Goal: Navigation & Orientation: Find specific page/section

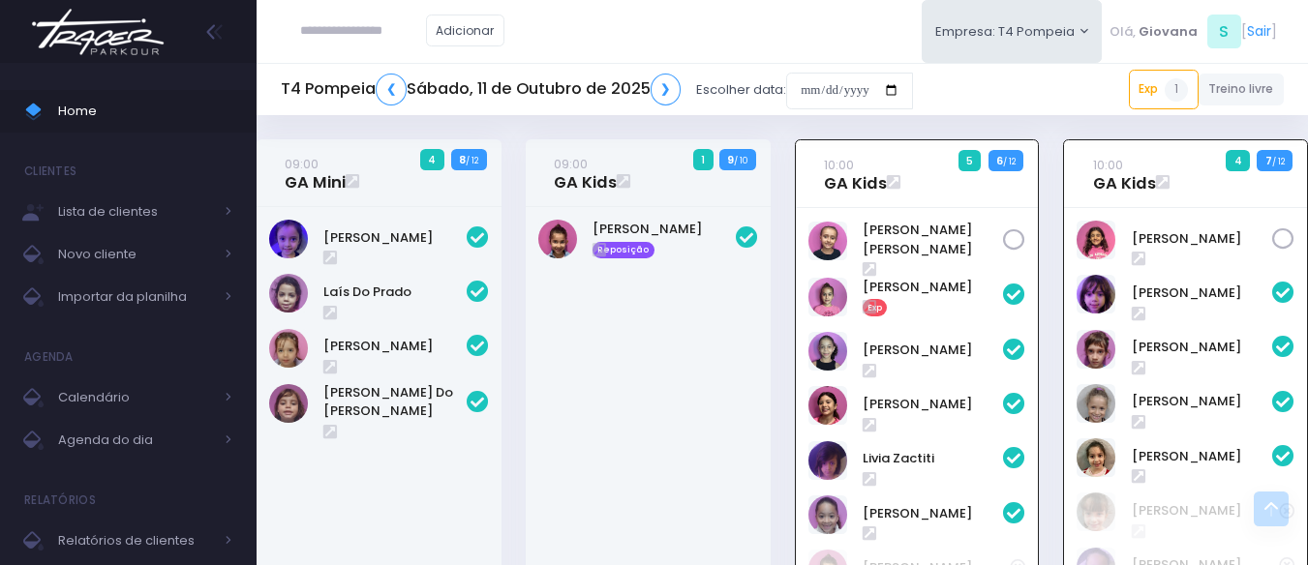
scroll to position [716, 0]
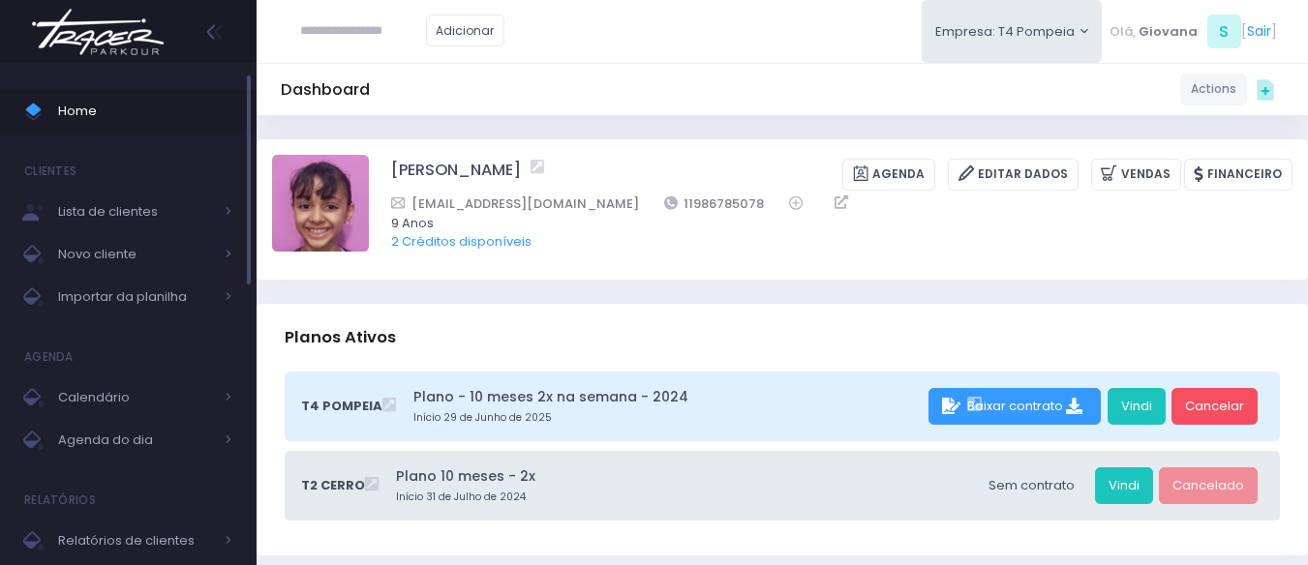
click at [127, 98] on link "Home" at bounding box center [128, 111] width 257 height 43
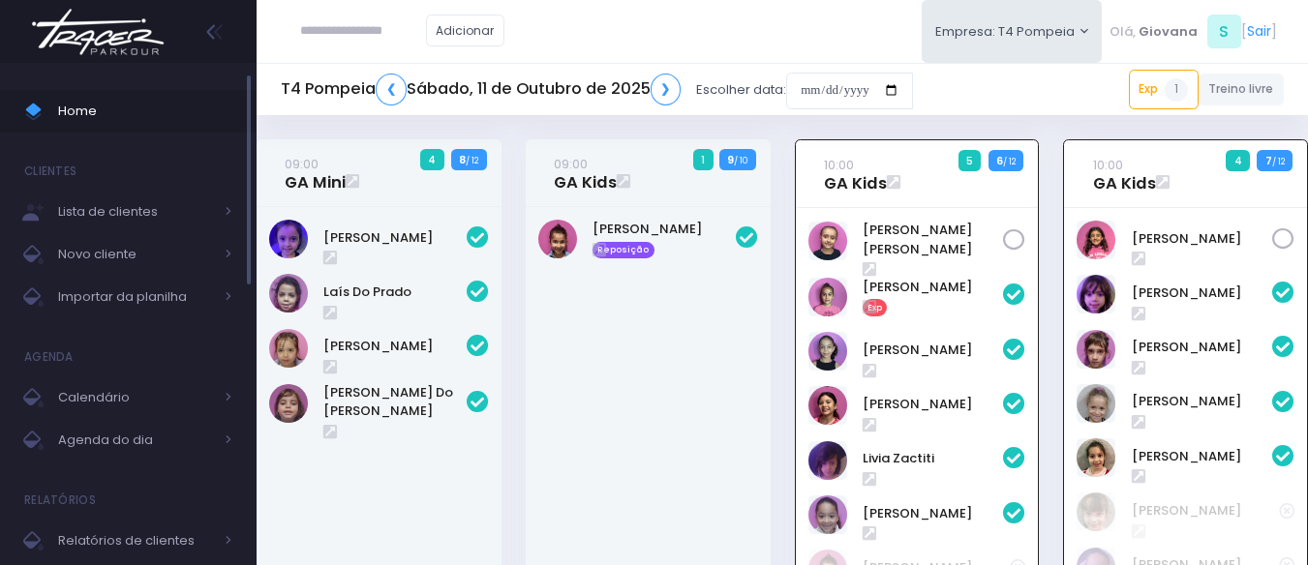
click at [143, 98] on link "Home" at bounding box center [128, 111] width 257 height 43
